Goal: Navigation & Orientation: Find specific page/section

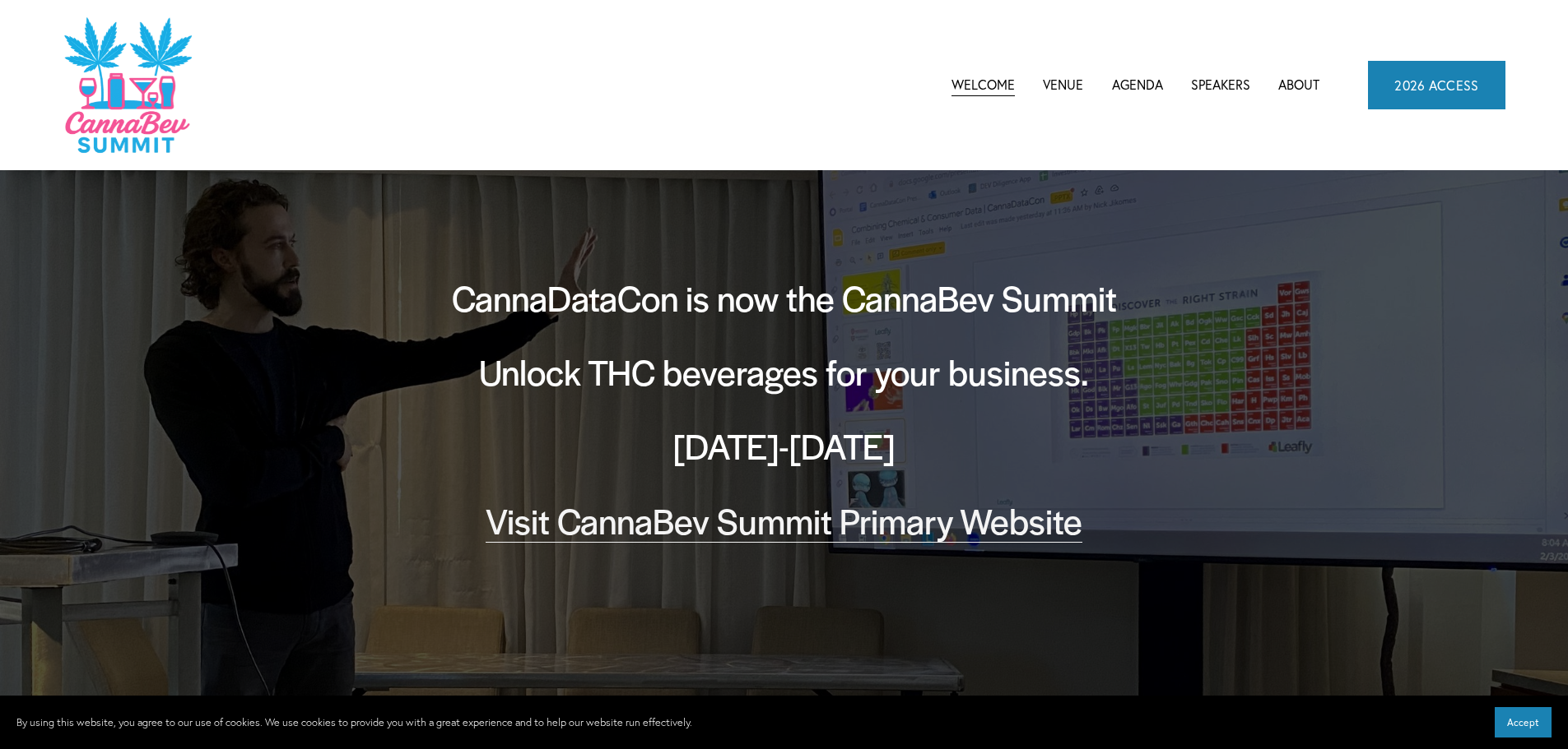
click at [1072, 89] on link "Venue" at bounding box center [1062, 84] width 40 height 25
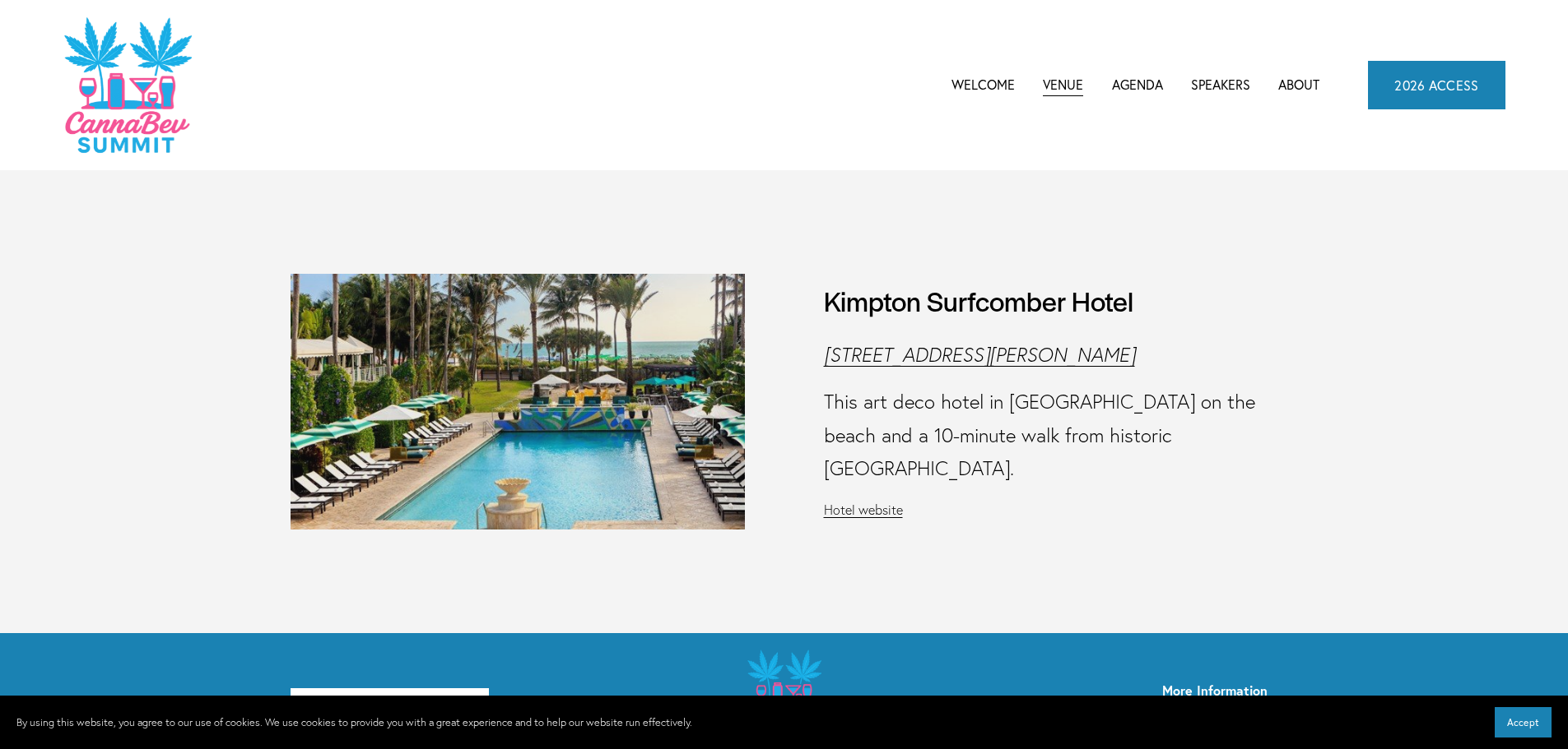
click at [895, 502] on link "Hotel website" at bounding box center [863, 510] width 79 height 16
click at [991, 93] on link "Welcome" at bounding box center [983, 84] width 63 height 25
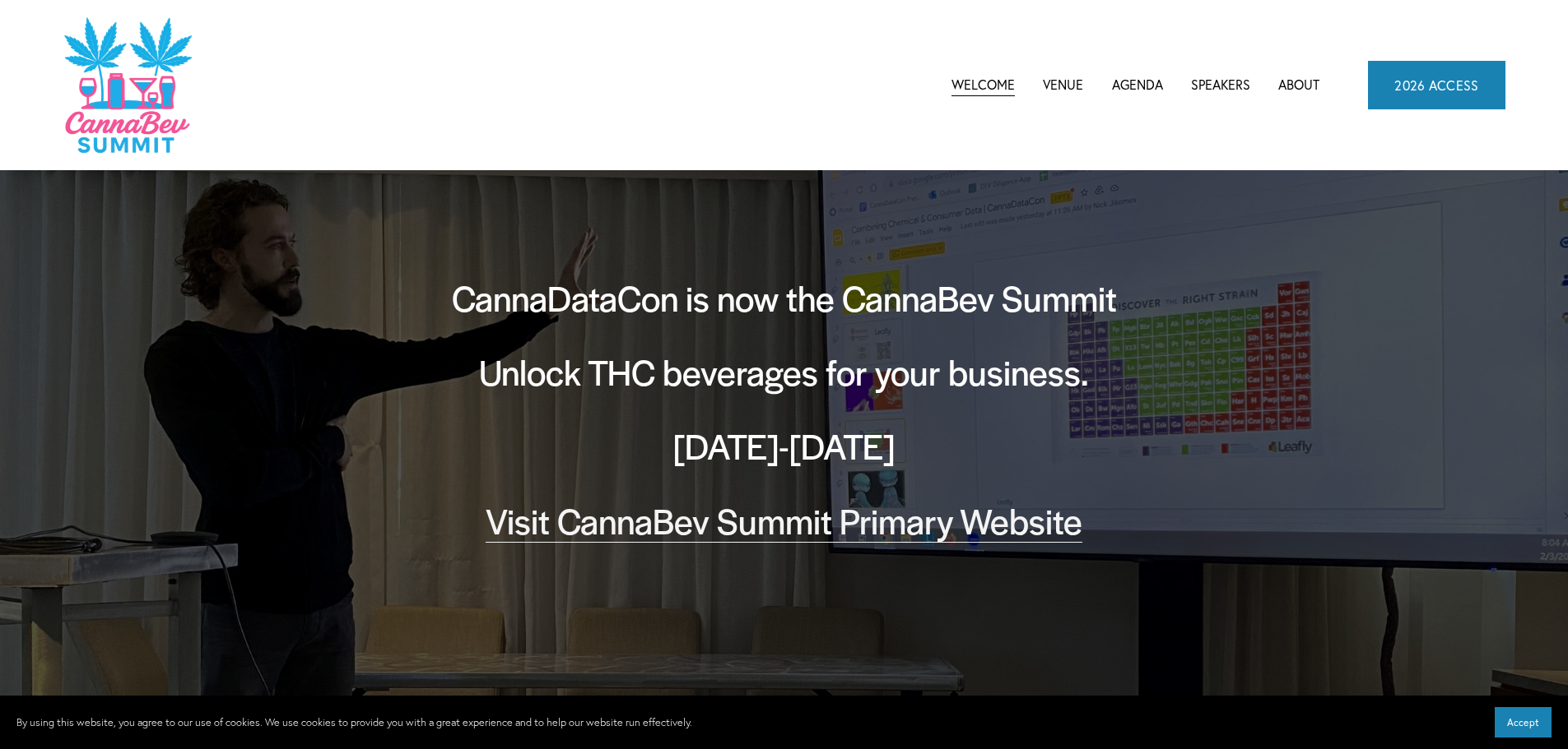
click at [1307, 82] on link "About" at bounding box center [1299, 84] width 41 height 25
